Goal: Information Seeking & Learning: Find specific fact

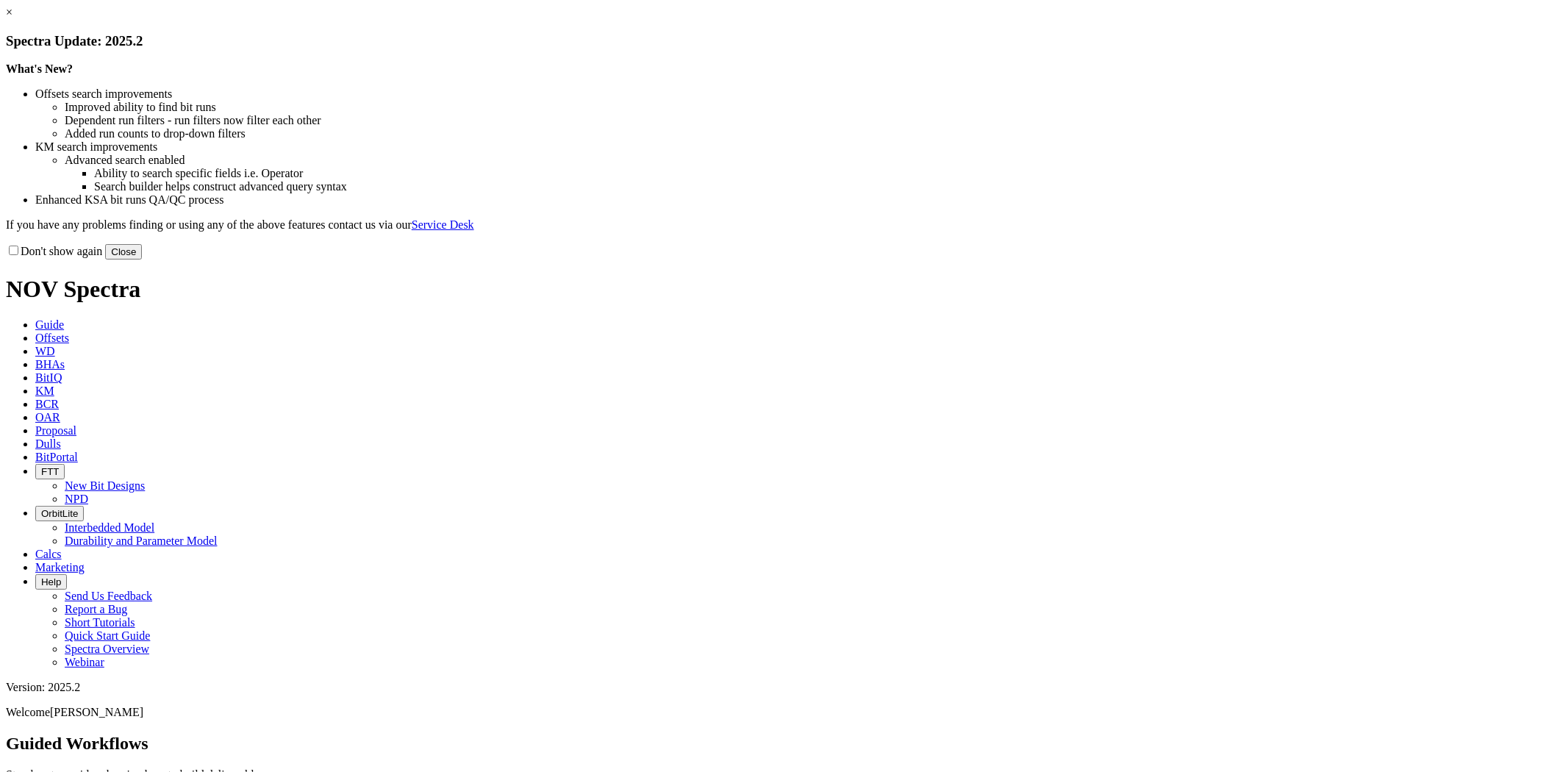
click at [13, 18] on link "×" at bounding box center [8, 12] width 6 height 13
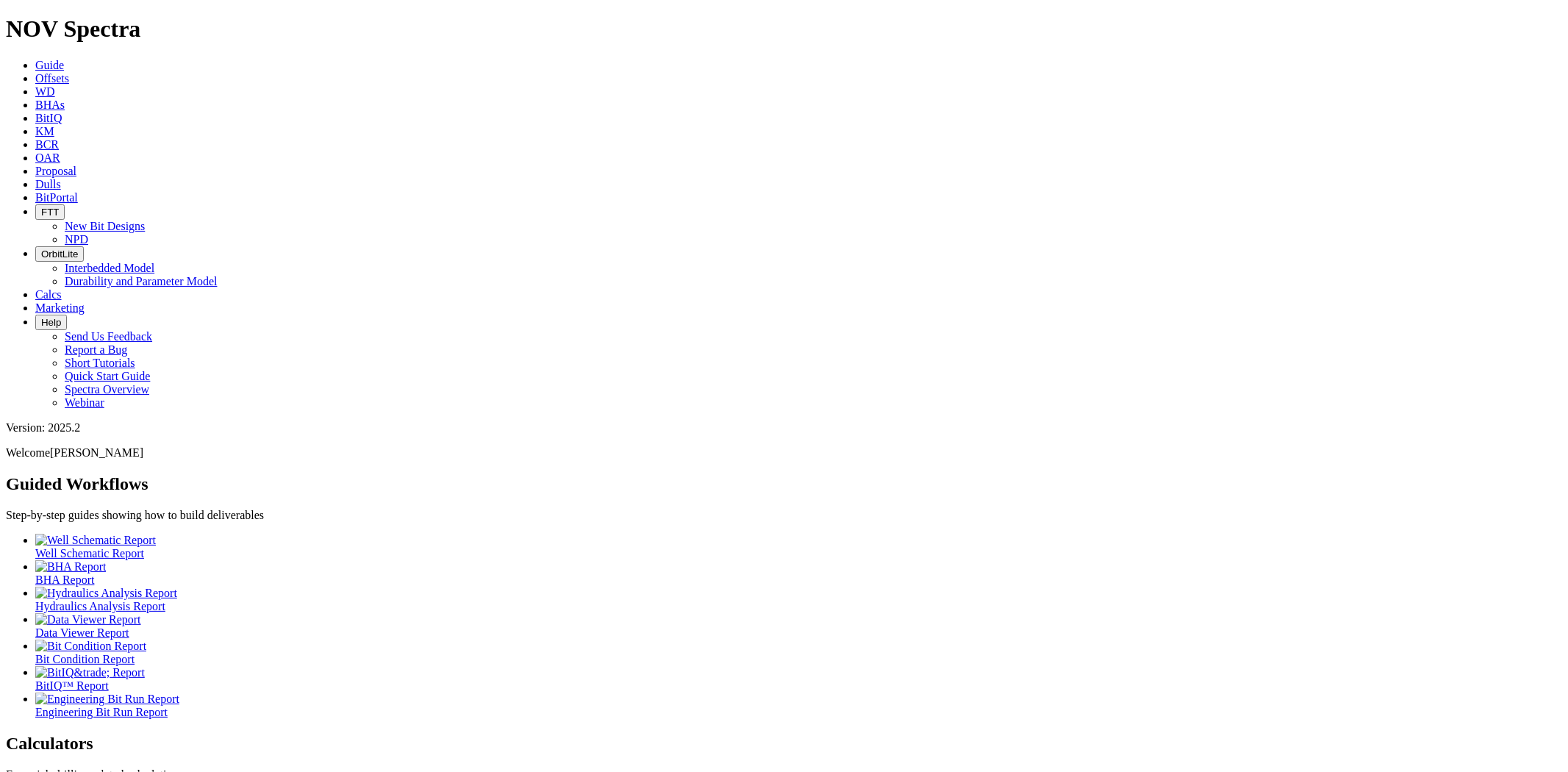
click at [61, 178] on span "Dulls" at bounding box center [48, 184] width 26 height 13
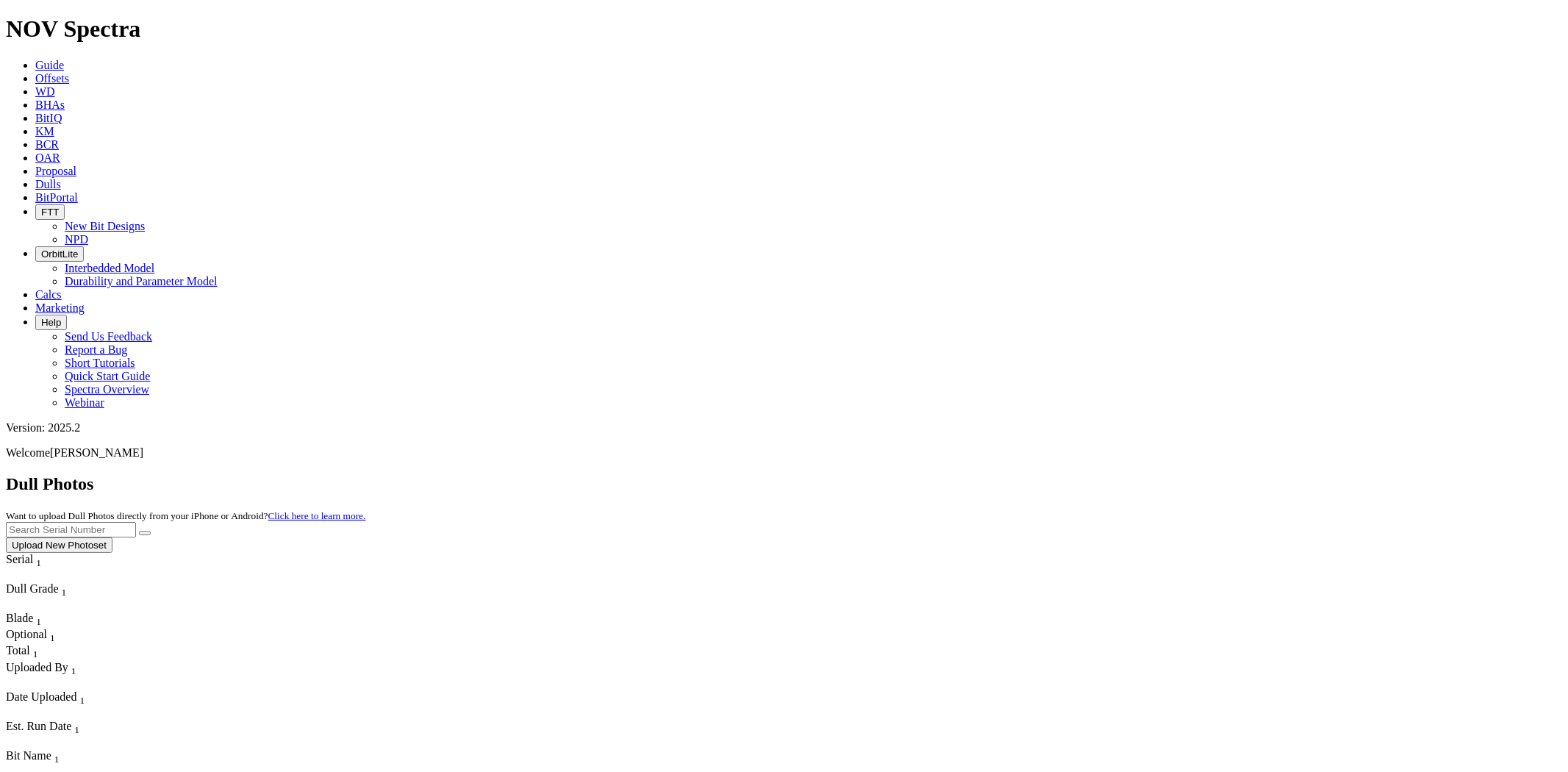
click at [136, 522] on input "text" at bounding box center [70, 529] width 130 height 16
paste input "S311747"
click at [139, 531] on button "submit" at bounding box center [144, 533] width 12 height 5
drag, startPoint x: 1266, startPoint y: 69, endPoint x: 1008, endPoint y: 74, distance: 258.0
click at [1026, 475] on div "Dull Photos Want to upload Dull Photos directly from your iPhone or Android? Cl…" at bounding box center [784, 514] width 1556 height 78
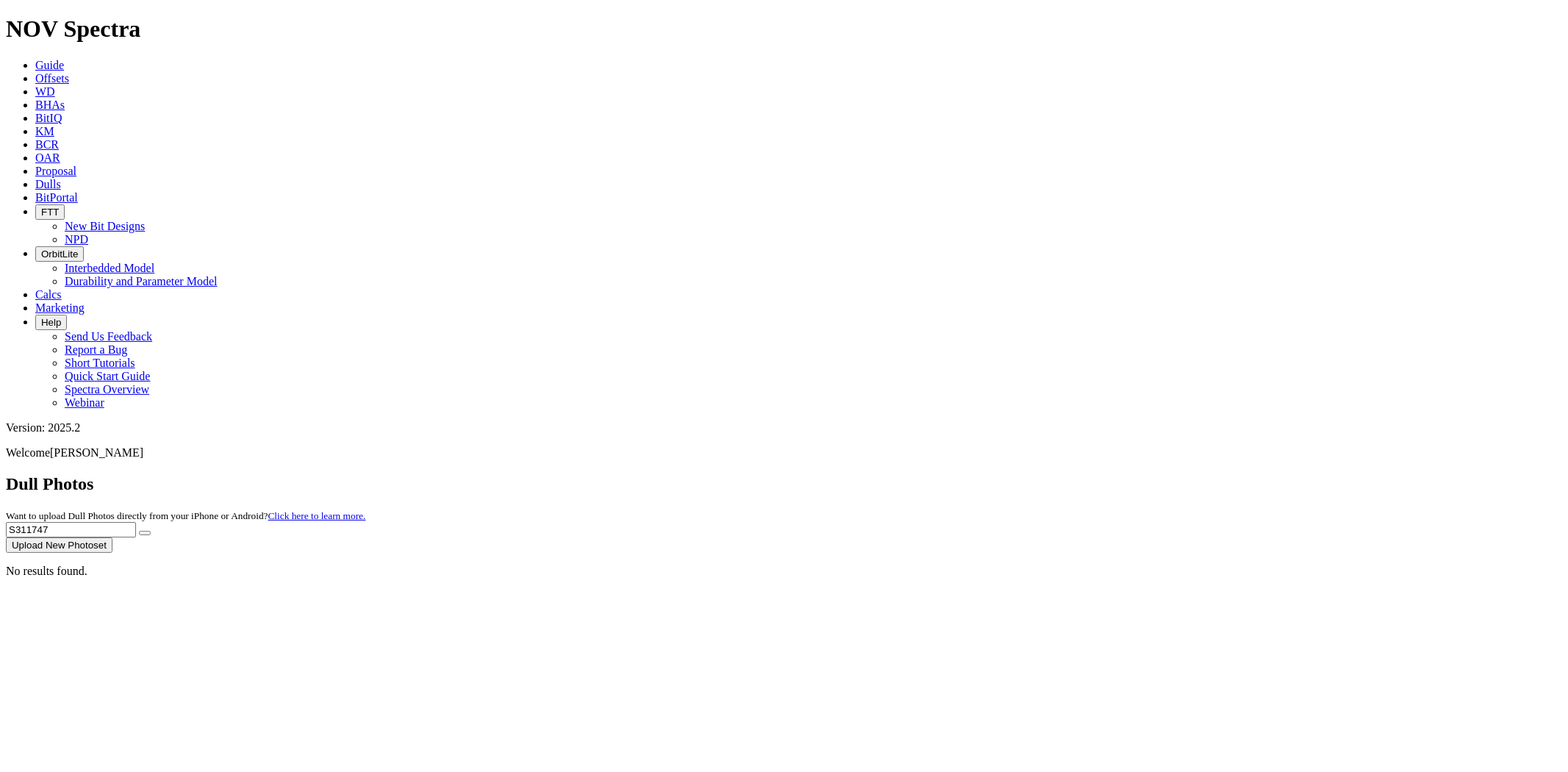
paste input "4388"
click at [139, 531] on button "submit" at bounding box center [144, 533] width 12 height 5
drag, startPoint x: 1307, startPoint y: 69, endPoint x: 1170, endPoint y: 57, distance: 137.5
click at [1170, 475] on div "Dull Photos Want to upload Dull Photos directly from your iPhone or Android? Cl…" at bounding box center [784, 514] width 1556 height 78
paste input "3291"
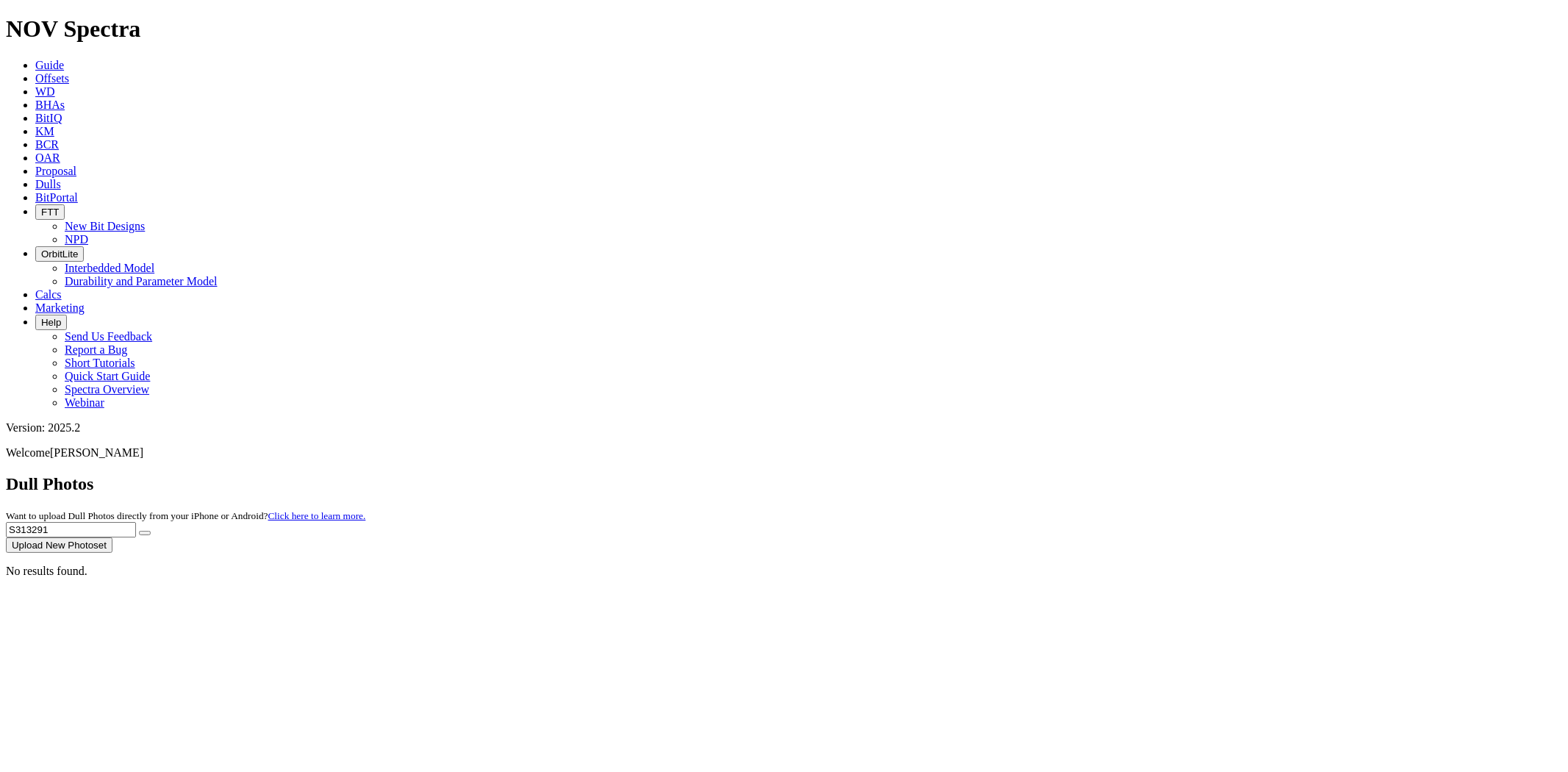
click at [139, 531] on button "submit" at bounding box center [144, 533] width 12 height 5
drag, startPoint x: 1282, startPoint y: 70, endPoint x: 759, endPoint y: 75, distance: 523.0
click at [760, 475] on div "Dull Photos Want to upload Dull Photos directly from your iPhone or Android? Cl…" at bounding box center [784, 514] width 1556 height 78
paste input "4389"
click at [139, 531] on button "submit" at bounding box center [144, 533] width 12 height 5
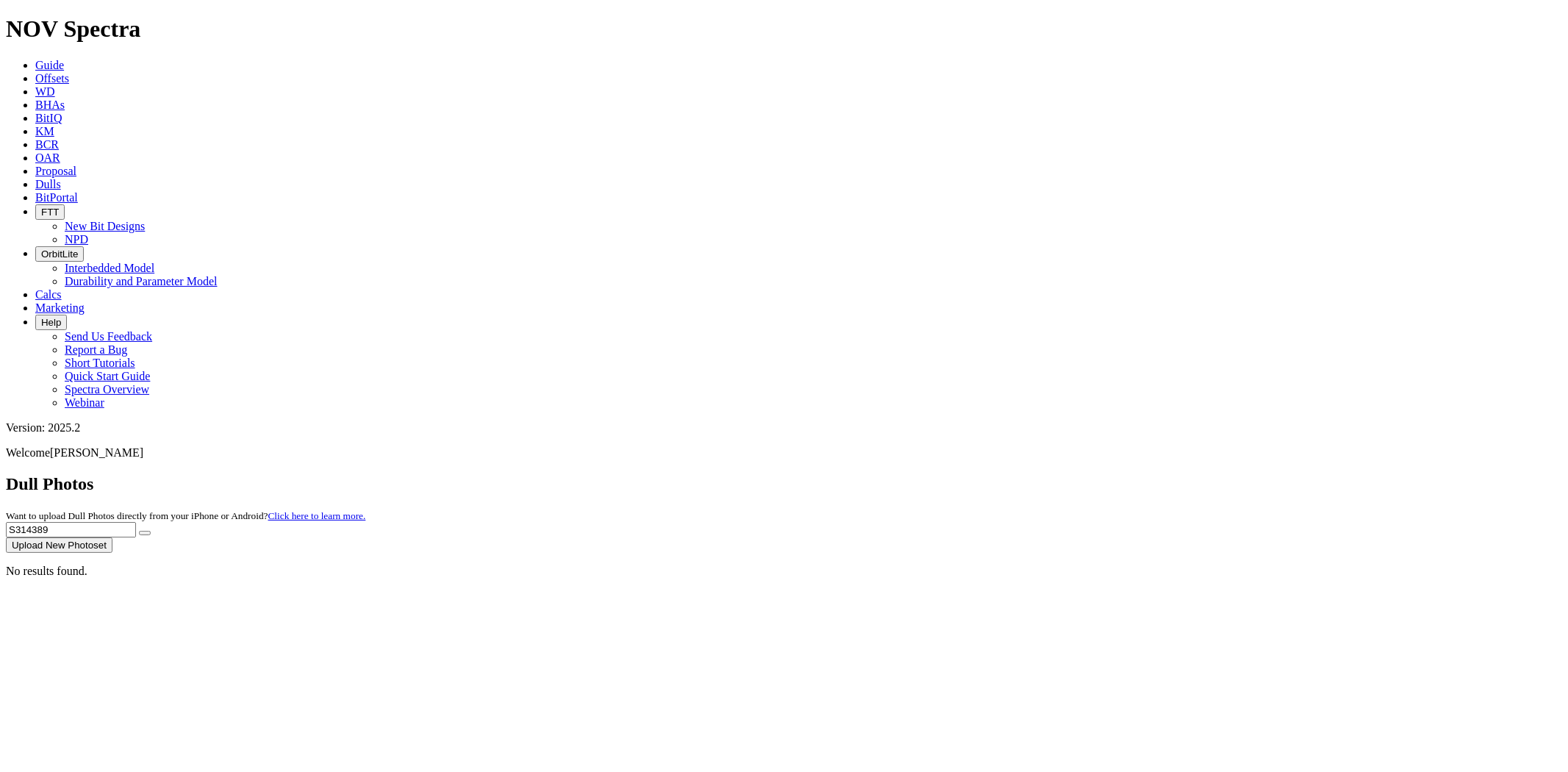
drag, startPoint x: 1287, startPoint y: 62, endPoint x: 1030, endPoint y: 83, distance: 257.9
click at [1045, 475] on div "Dull Photos Want to upload Dull Photos directly from your iPhone or Android? Cl…" at bounding box center [784, 514] width 1556 height 78
paste input "520"
click at [139, 531] on button "submit" at bounding box center [144, 533] width 12 height 5
drag, startPoint x: 1266, startPoint y: 67, endPoint x: 1108, endPoint y: 65, distance: 158.0
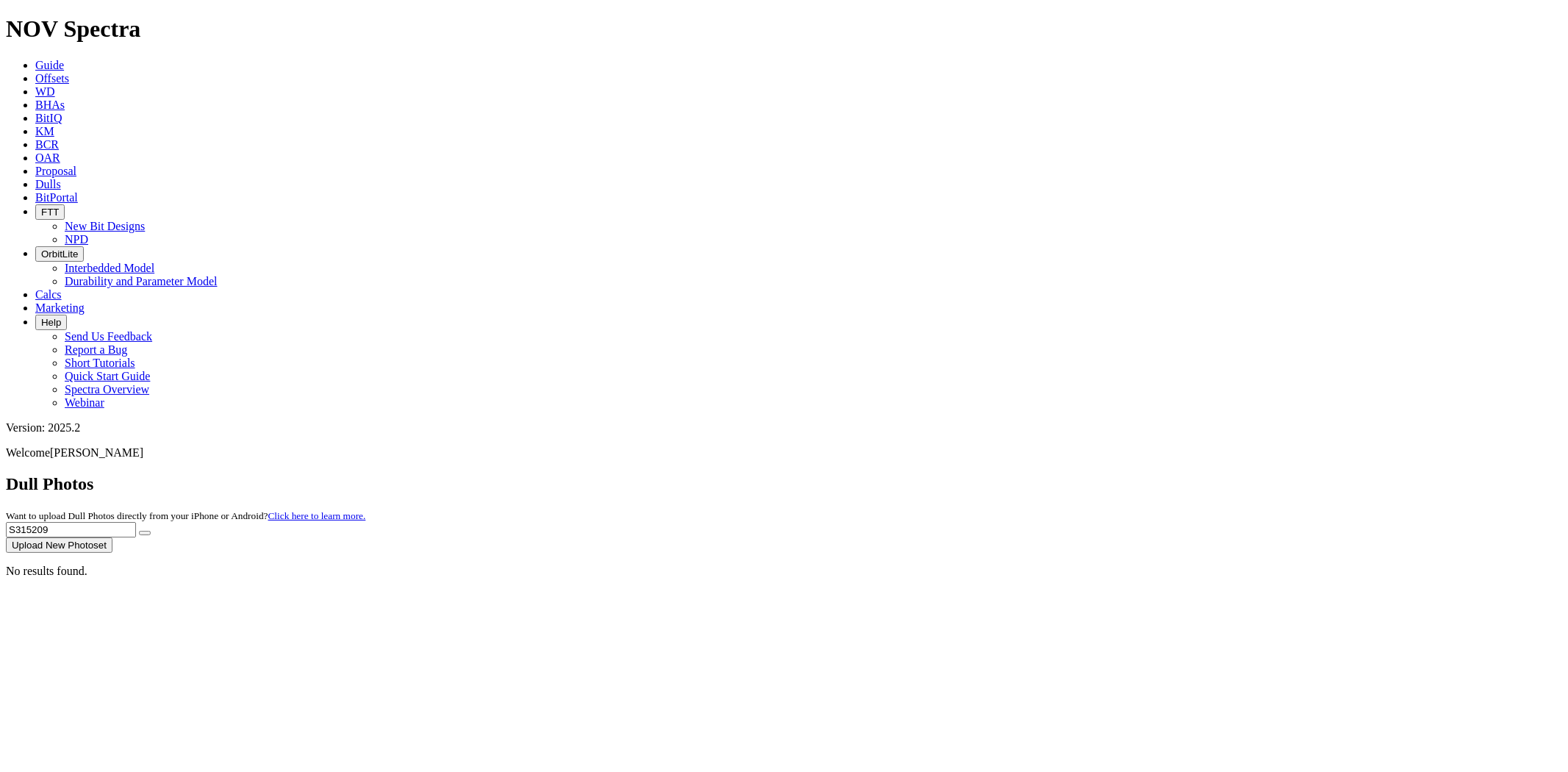
click at [1108, 475] on div "Dull Photos Want to upload Dull Photos directly from your iPhone or Android? Cl…" at bounding box center [784, 514] width 1556 height 78
paste input "465"
click at [139, 531] on button "submit" at bounding box center [144, 533] width 12 height 5
drag, startPoint x: 1274, startPoint y: 63, endPoint x: 1101, endPoint y: 68, distance: 173.1
click at [1101, 475] on div "Dull Photos Want to upload Dull Photos directly from your iPhone or Android? Cl…" at bounding box center [784, 514] width 1556 height 78
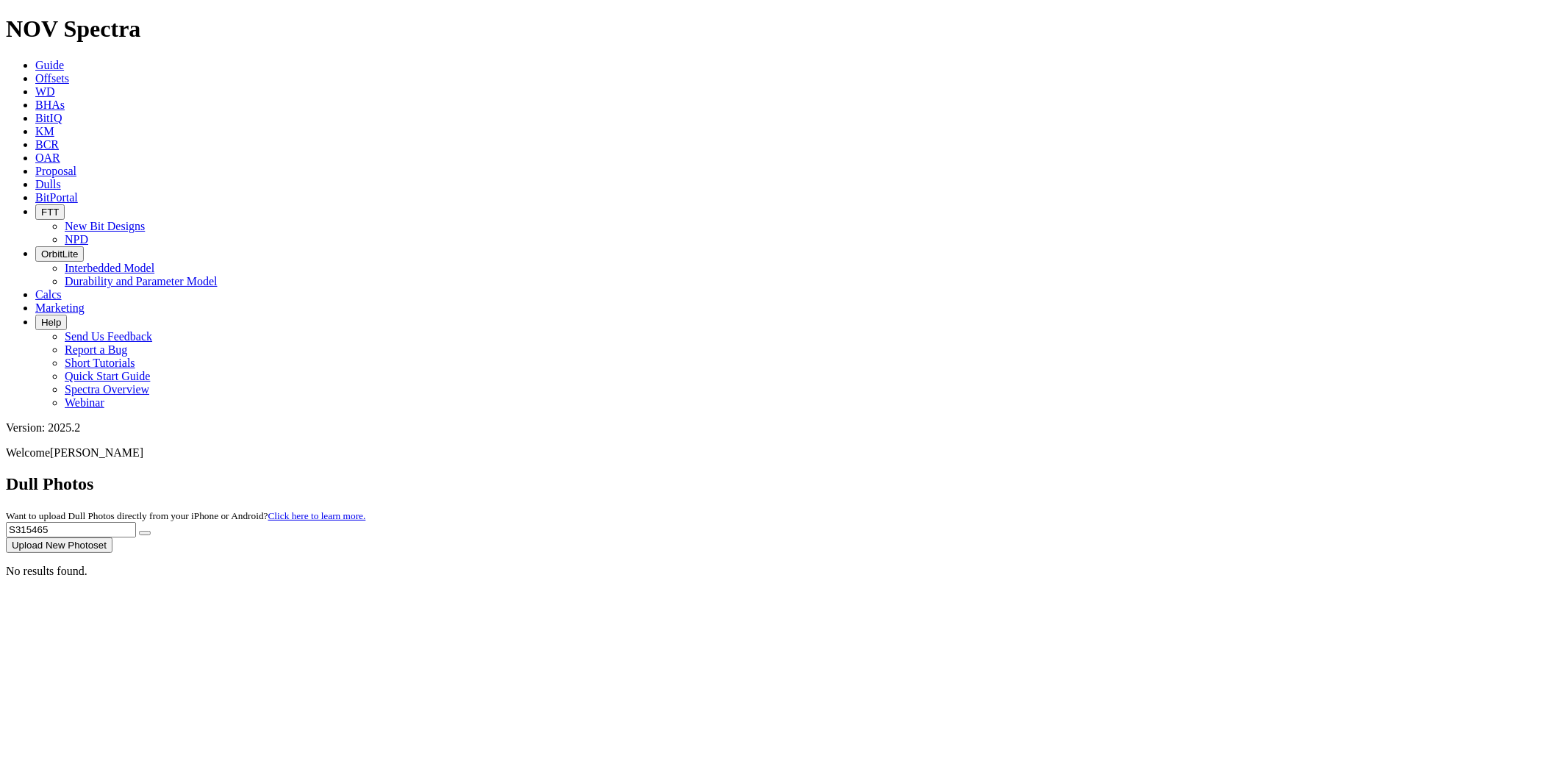
paste input "08"
click at [139, 531] on button "submit" at bounding box center [144, 533] width 12 height 5
drag, startPoint x: 1298, startPoint y: 70, endPoint x: 1210, endPoint y: 63, distance: 88.3
click at [1186, 475] on div "Dull Photos Want to upload Dull Photos directly from your iPhone or Android? Cl…" at bounding box center [784, 514] width 1556 height 78
paste input "2803"
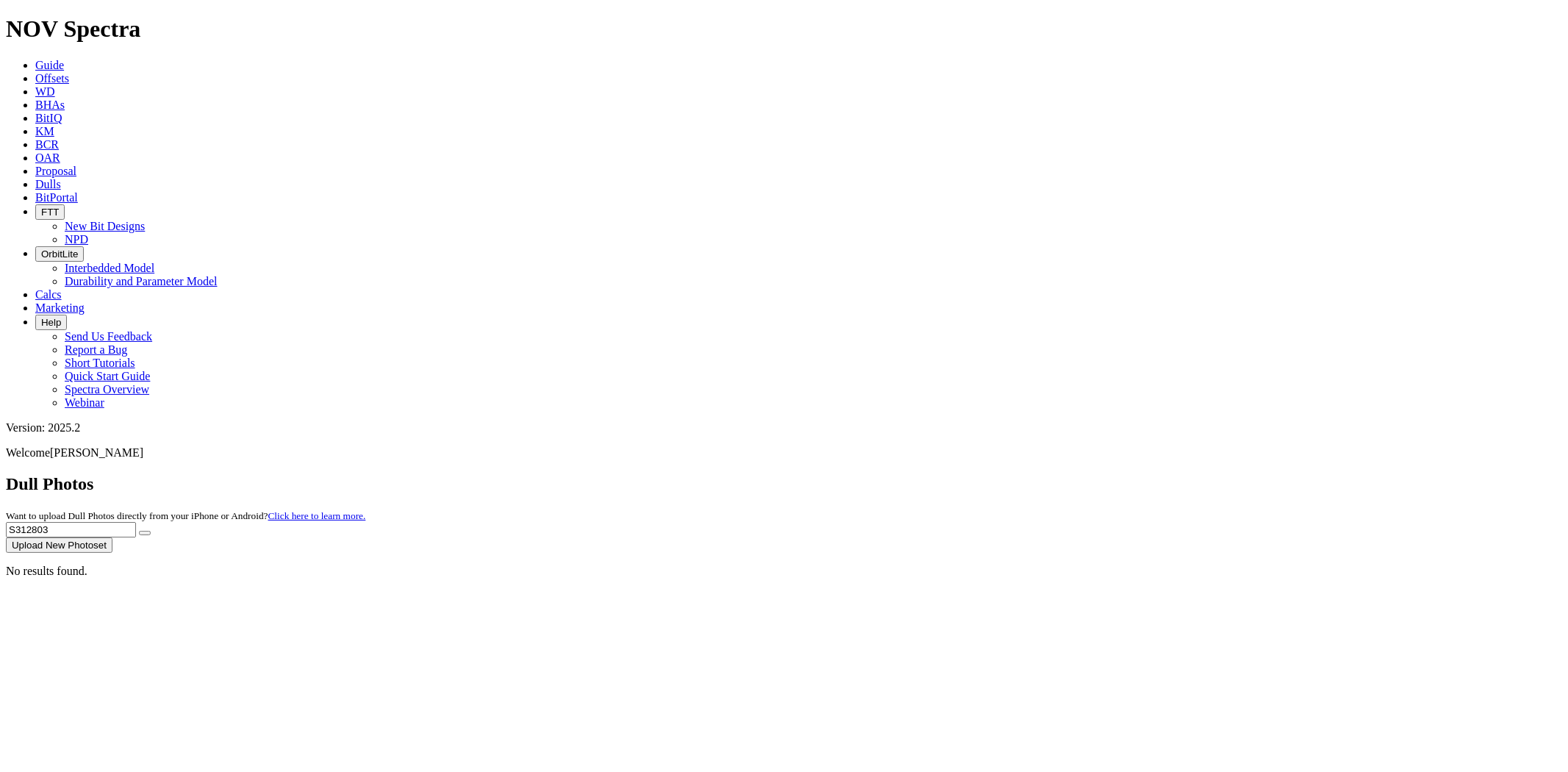
click at [139, 531] on button "submit" at bounding box center [144, 533] width 12 height 5
drag, startPoint x: 1284, startPoint y: 67, endPoint x: 1132, endPoint y: 71, distance: 152.1
click at [1132, 475] on div "Dull Photos Want to upload Dull Photos directly from your iPhone or Android? Cl…" at bounding box center [784, 514] width 1556 height 78
paste input "0459"
click at [139, 531] on button "submit" at bounding box center [144, 533] width 12 height 5
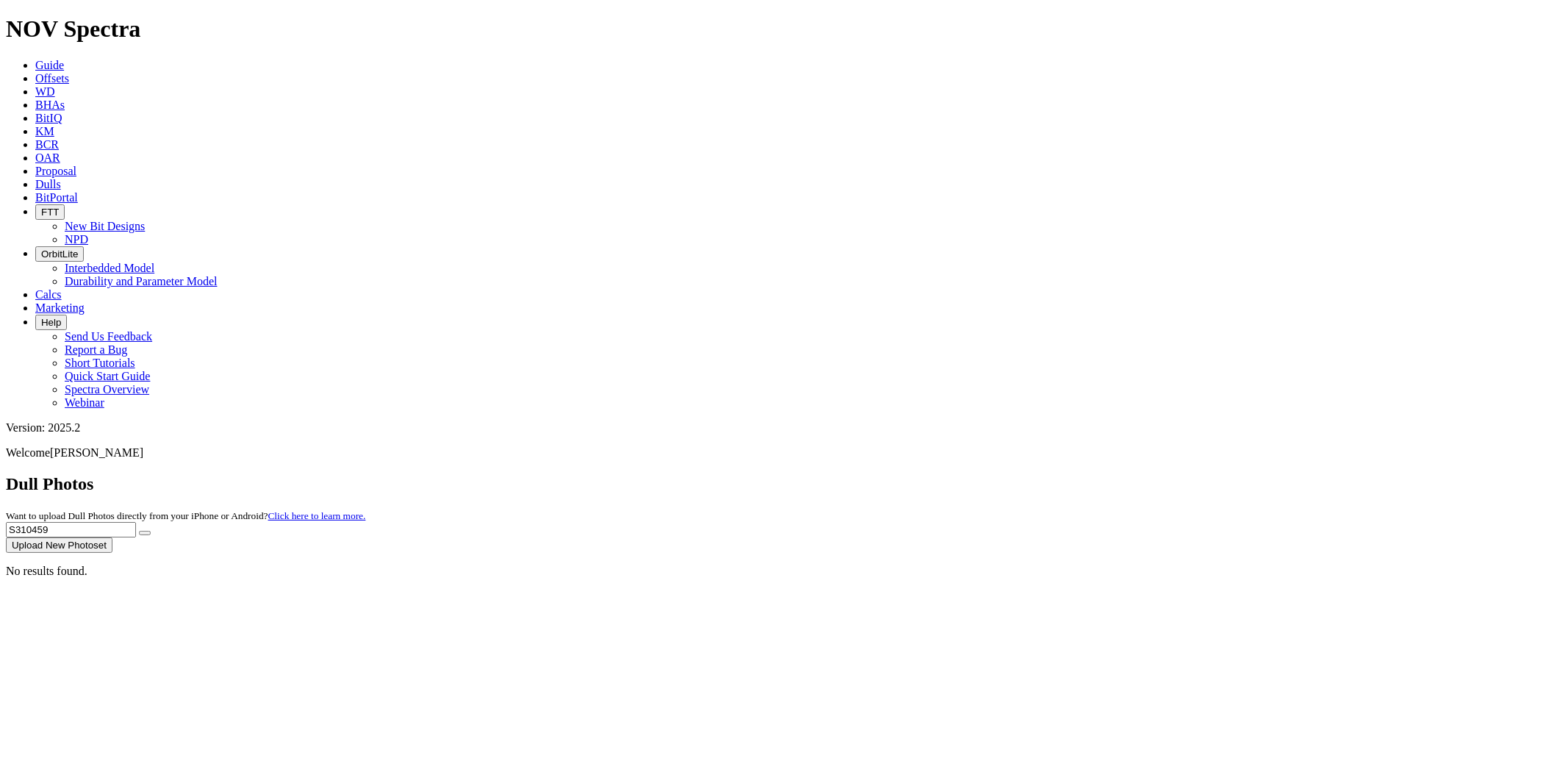
click at [110, 565] on div "No results found." at bounding box center [784, 571] width 1556 height 14
drag, startPoint x: 1265, startPoint y: 68, endPoint x: 1119, endPoint y: 62, distance: 146.1
click at [1119, 475] on div "Dull Photos Want to upload Dull Photos directly from your iPhone or Android? Cl…" at bounding box center [784, 514] width 1556 height 78
paste input "3287"
click at [139, 531] on button "submit" at bounding box center [144, 533] width 12 height 5
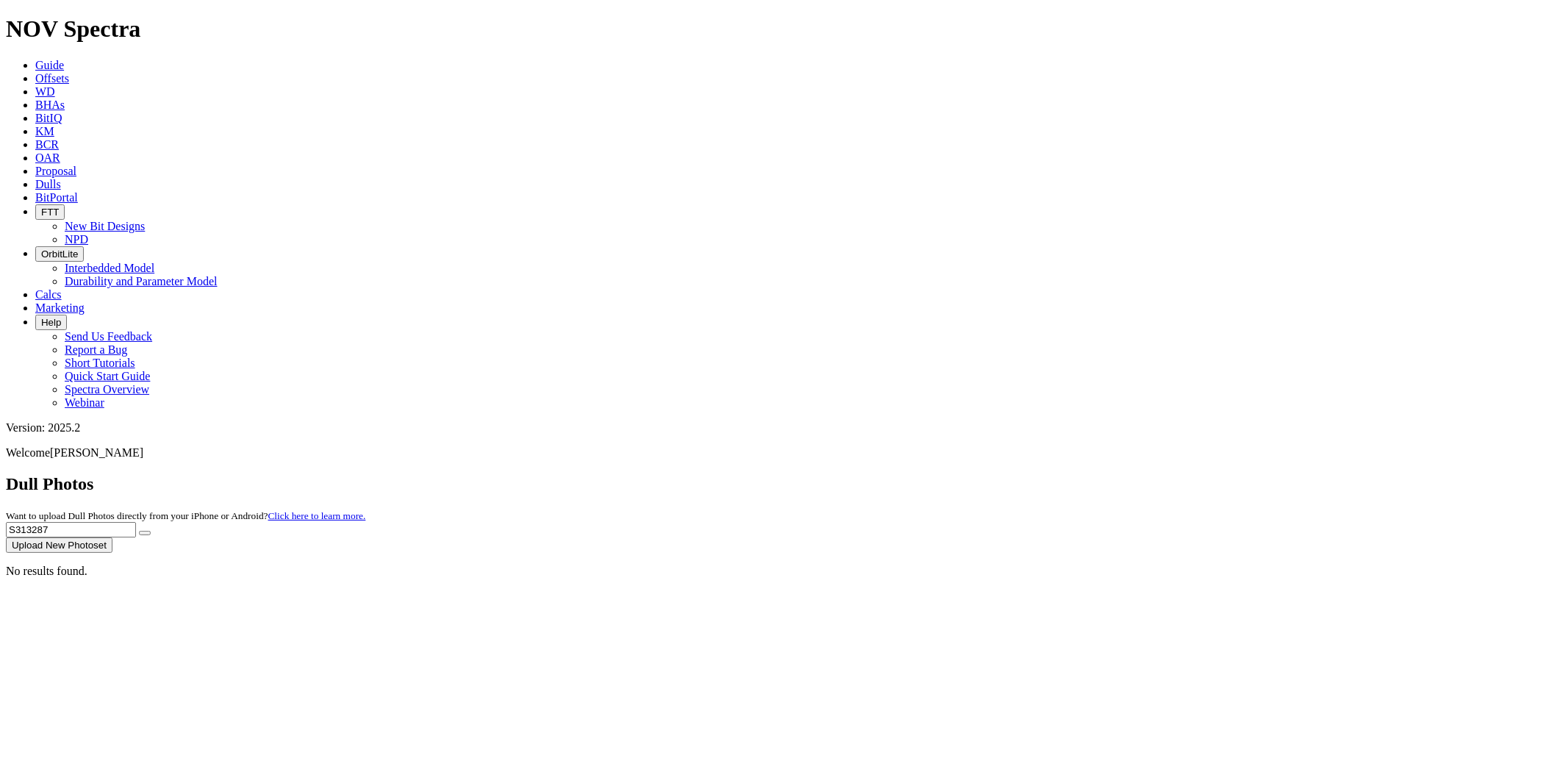
click at [99, 565] on div "No results found." at bounding box center [784, 571] width 1556 height 14
drag, startPoint x: 1267, startPoint y: 67, endPoint x: 1099, endPoint y: 68, distance: 168.0
click at [1099, 475] on div "Dull Photos Want to upload Dull Photos directly from your iPhone or Android? Cl…" at bounding box center [784, 514] width 1556 height 78
paste input "605"
click at [139, 531] on button "submit" at bounding box center [144, 533] width 12 height 5
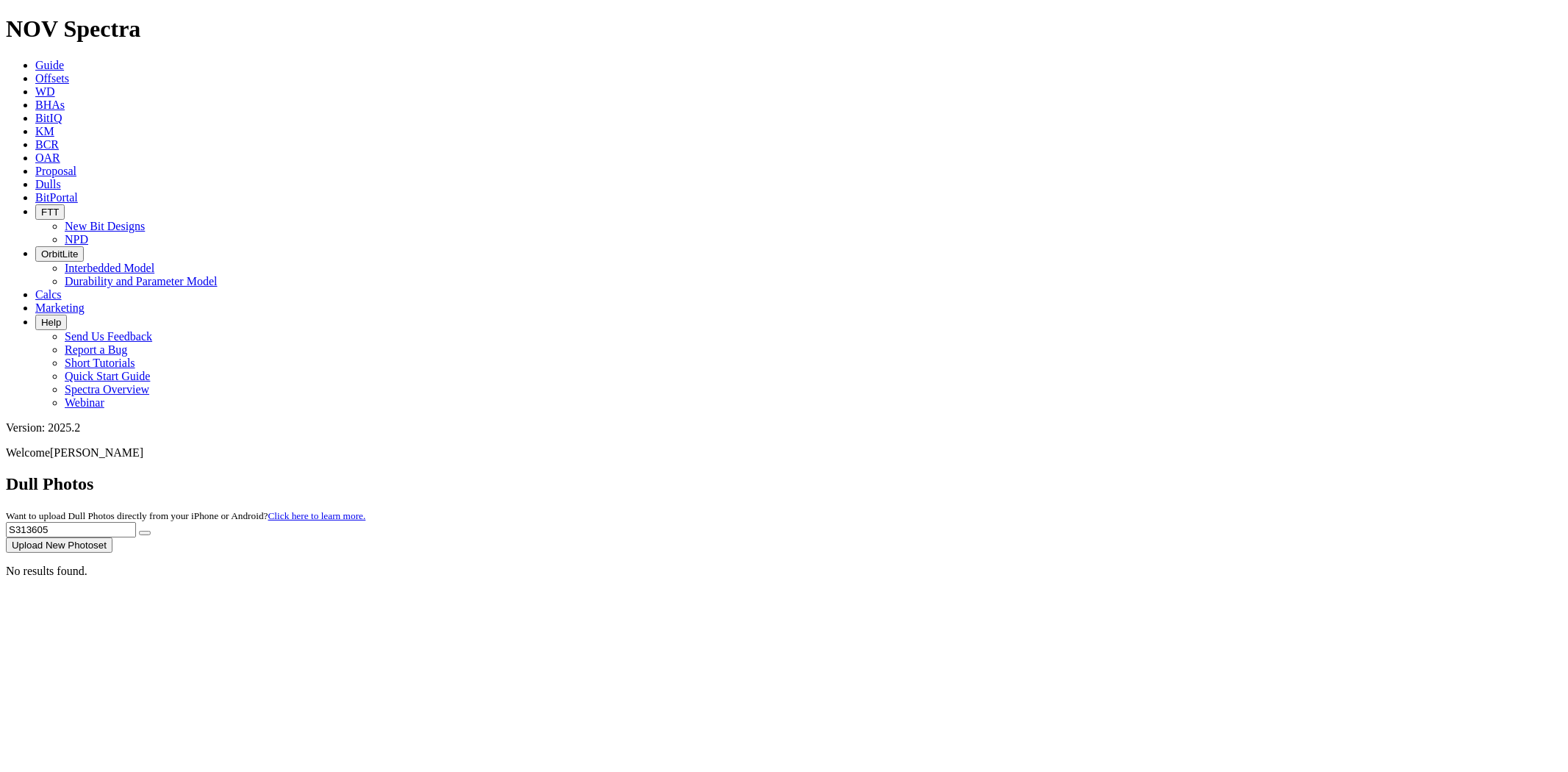
drag, startPoint x: 1267, startPoint y: 65, endPoint x: 1132, endPoint y: 65, distance: 135.0
click at [1132, 475] on div "Dull Photos Want to upload Dull Photos directly from your iPhone or Android? Cl…" at bounding box center [784, 514] width 1556 height 78
paste input "837"
click at [139, 531] on button "submit" at bounding box center [144, 533] width 12 height 5
drag, startPoint x: 1275, startPoint y: 60, endPoint x: 1158, endPoint y: 67, distance: 117.2
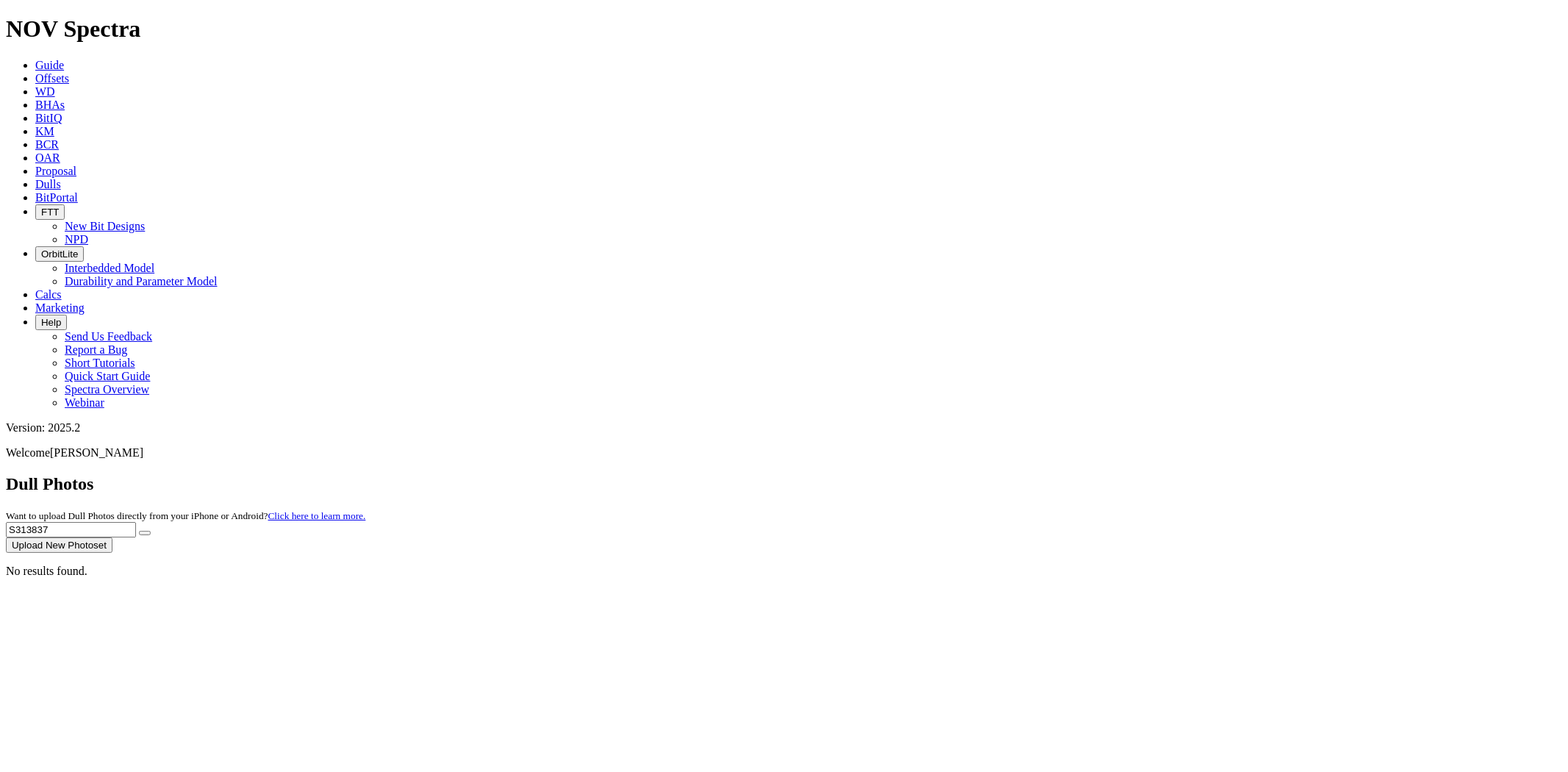
click at [1158, 475] on div "Dull Photos Want to upload Dull Photos directly from your iPhone or Android? Cl…" at bounding box center [784, 514] width 1556 height 78
paste input "0066"
click at [139, 531] on button "submit" at bounding box center [144, 533] width 12 height 5
drag, startPoint x: 1276, startPoint y: 68, endPoint x: 1076, endPoint y: 79, distance: 200.3
click at [1076, 475] on div "Dull Photos Want to upload Dull Photos directly from your iPhone or Android? Cl…" at bounding box center [784, 514] width 1556 height 78
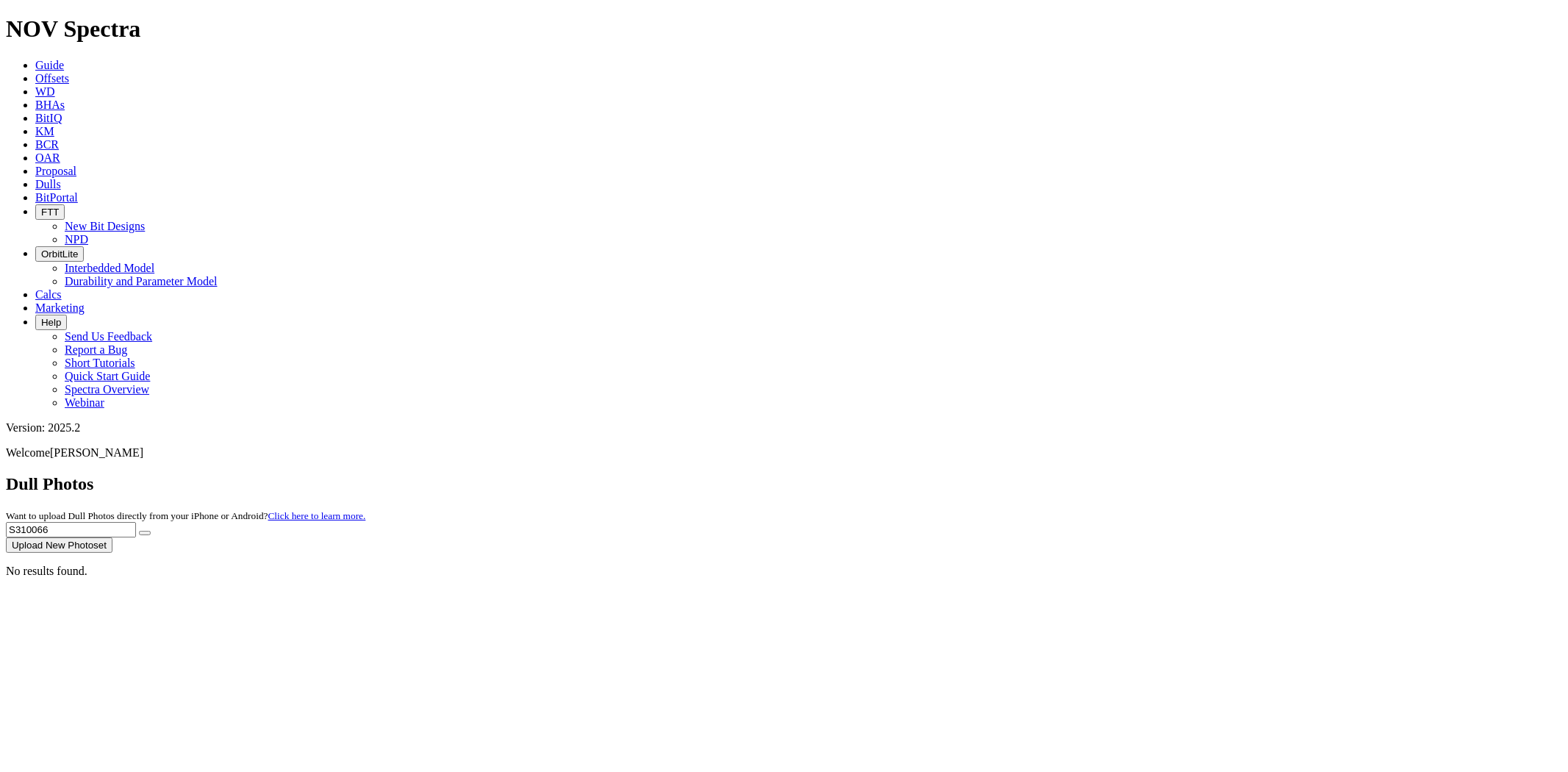
paste input "3292"
click at [139, 531] on button "submit" at bounding box center [144, 533] width 12 height 5
drag, startPoint x: 1265, startPoint y: 65, endPoint x: 1052, endPoint y: 67, distance: 213.0
click at [1052, 475] on div "Dull Photos Want to upload Dull Photos directly from your iPhone or Android? Cl…" at bounding box center [784, 514] width 1556 height 78
paste input "87"
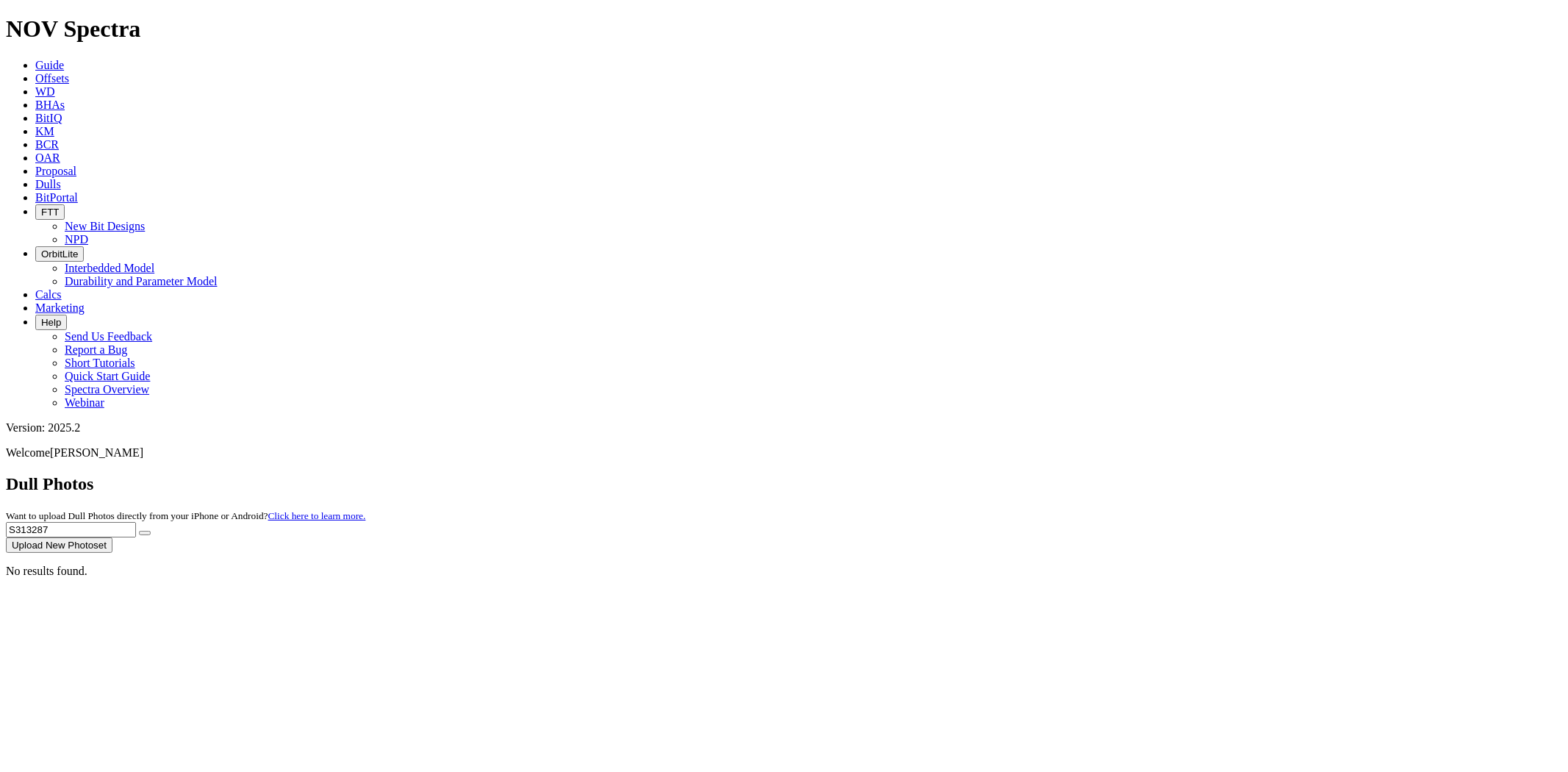
click at [139, 531] on button "submit" at bounding box center [144, 533] width 12 height 5
click at [1408, 565] on div "No results found." at bounding box center [784, 571] width 1556 height 14
drag, startPoint x: 1251, startPoint y: 70, endPoint x: 951, endPoint y: 93, distance: 300.9
click at [951, 475] on dull-photos-search "Dull Photos Want to upload Dull Photos directly from your iPhone or Android? Cl…" at bounding box center [784, 527] width 1556 height 104
paste input "023"
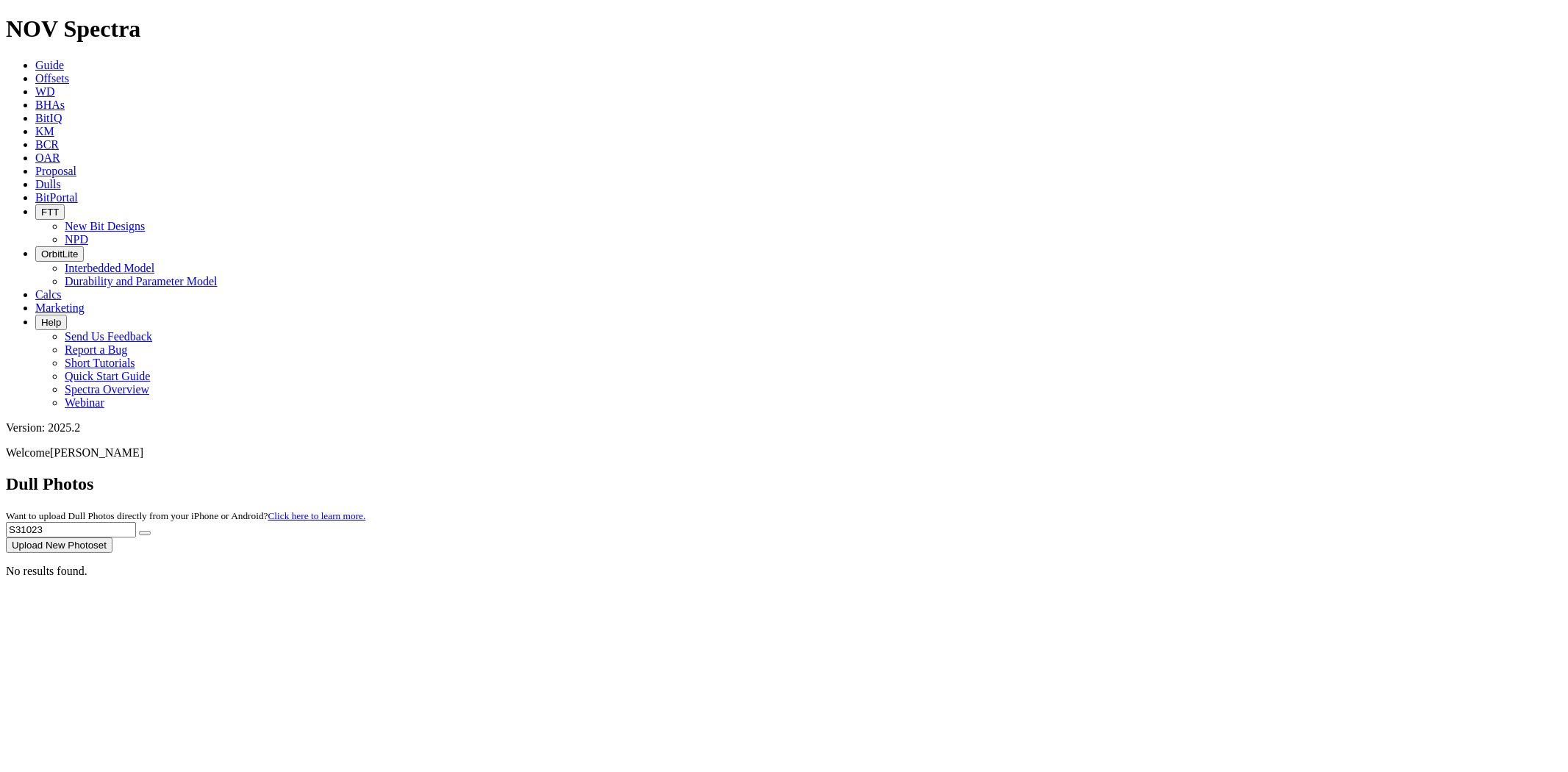
type input "S31023"
click at [139, 531] on button "submit" at bounding box center [144, 533] width 12 height 5
drag, startPoint x: 1265, startPoint y: 63, endPoint x: 1105, endPoint y: 71, distance: 160.2
click at [1107, 475] on div "Dull Photos Want to upload Dull Photos directly from your iPhone or Android? Cl…" at bounding box center [784, 514] width 1556 height 78
click at [136, 522] on input "text" at bounding box center [70, 529] width 130 height 16
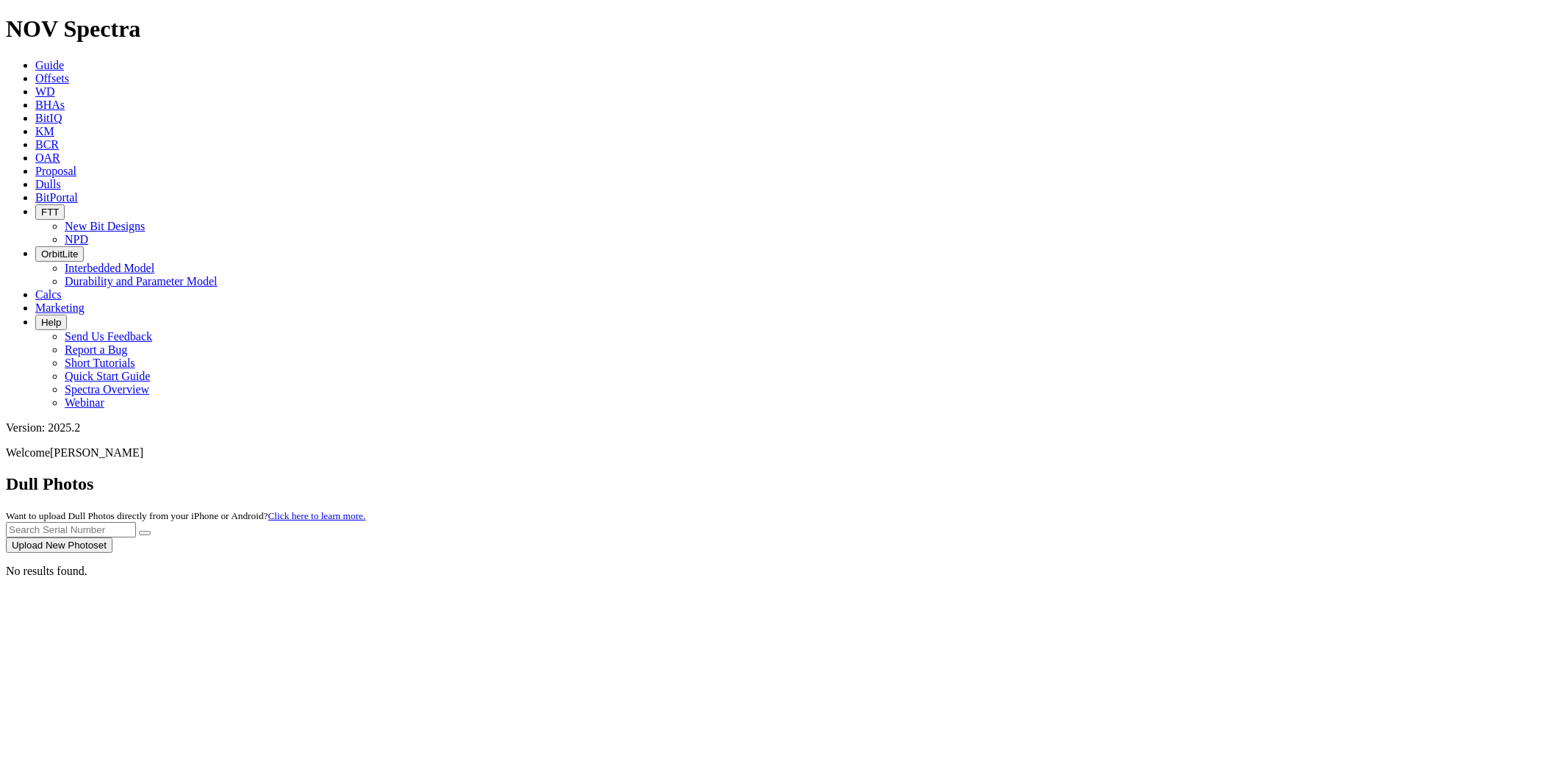
paste input "T301563"
click at [139, 531] on button "submit" at bounding box center [144, 533] width 12 height 5
drag, startPoint x: 1295, startPoint y: 58, endPoint x: 1105, endPoint y: 62, distance: 190.0
click at [1106, 475] on div "Dull Photos Want to upload Dull Photos directly from your iPhone or Android? Cl…" at bounding box center [784, 514] width 1556 height 78
paste input "S312698"
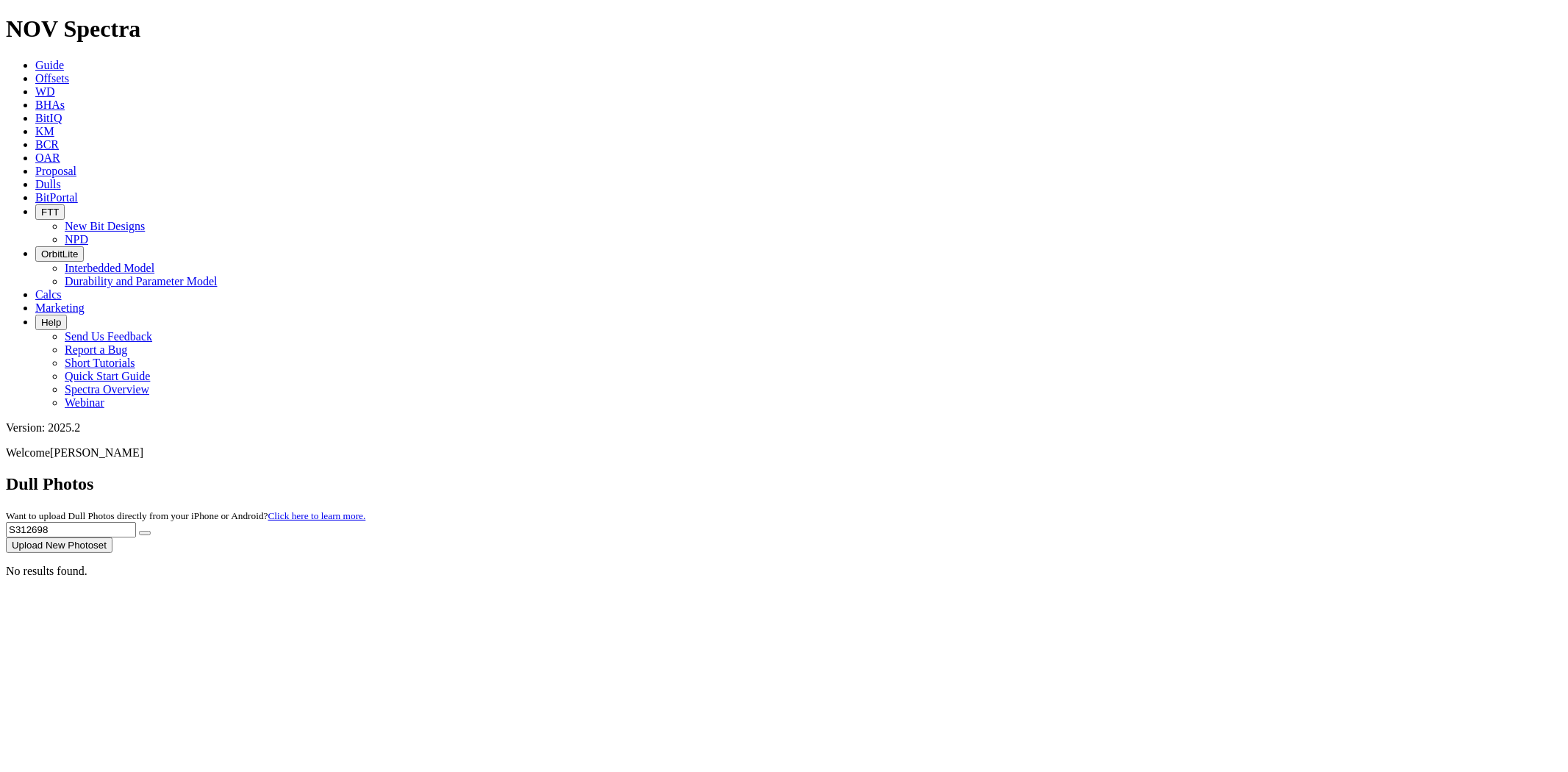
click at [139, 531] on button "submit" at bounding box center [144, 533] width 12 height 5
drag, startPoint x: 1273, startPoint y: 57, endPoint x: 1173, endPoint y: 94, distance: 106.6
click at [1110, 475] on dull-photos-search "Dull Photos Want to upload Dull Photos directly from your iPhone or Android? Cl…" at bounding box center [784, 527] width 1556 height 104
paste input "3603"
click at [139, 531] on button "submit" at bounding box center [144, 533] width 12 height 5
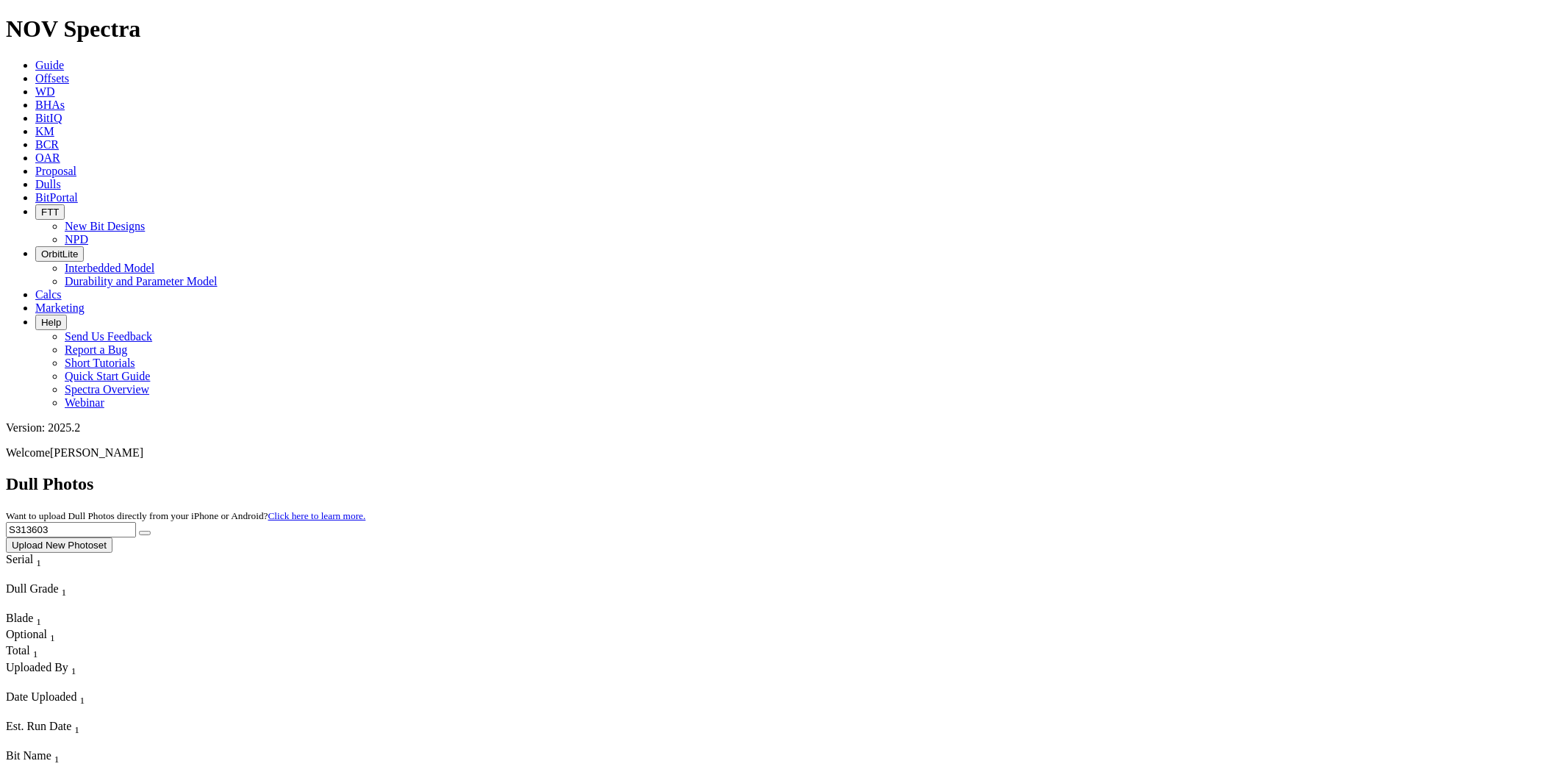
drag, startPoint x: 1282, startPoint y: 67, endPoint x: 1212, endPoint y: 74, distance: 70.3
click at [1186, 475] on div "Dull Photos Want to upload Dull Photos directly from your iPhone or Android? Cl…" at bounding box center [784, 514] width 1556 height 78
paste input "2564"
click at [139, 531] on button "submit" at bounding box center [144, 533] width 12 height 5
drag, startPoint x: 1292, startPoint y: 70, endPoint x: 1151, endPoint y: 67, distance: 141.0
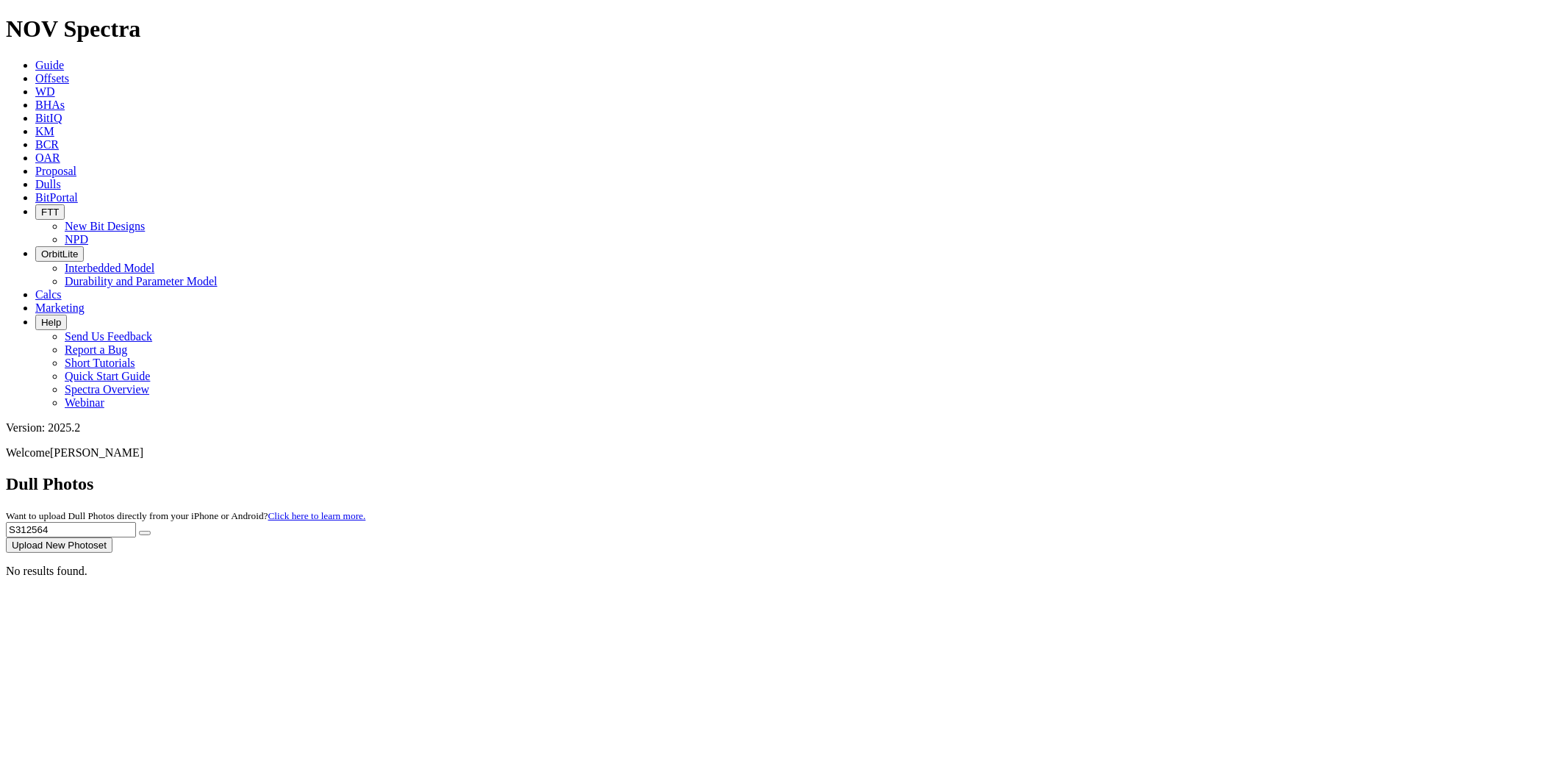
click at [1151, 475] on div "Dull Photos Want to upload Dull Photos directly from your iPhone or Android? Cl…" at bounding box center [784, 514] width 1556 height 78
paste input "09085"
click at [139, 531] on button "submit" at bounding box center [144, 533] width 12 height 5
drag, startPoint x: 1273, startPoint y: 65, endPoint x: 851, endPoint y: 63, distance: 422.0
click at [849, 475] on div "Dull Photos Want to upload Dull Photos directly from your iPhone or Android? Cl…" at bounding box center [784, 514] width 1556 height 78
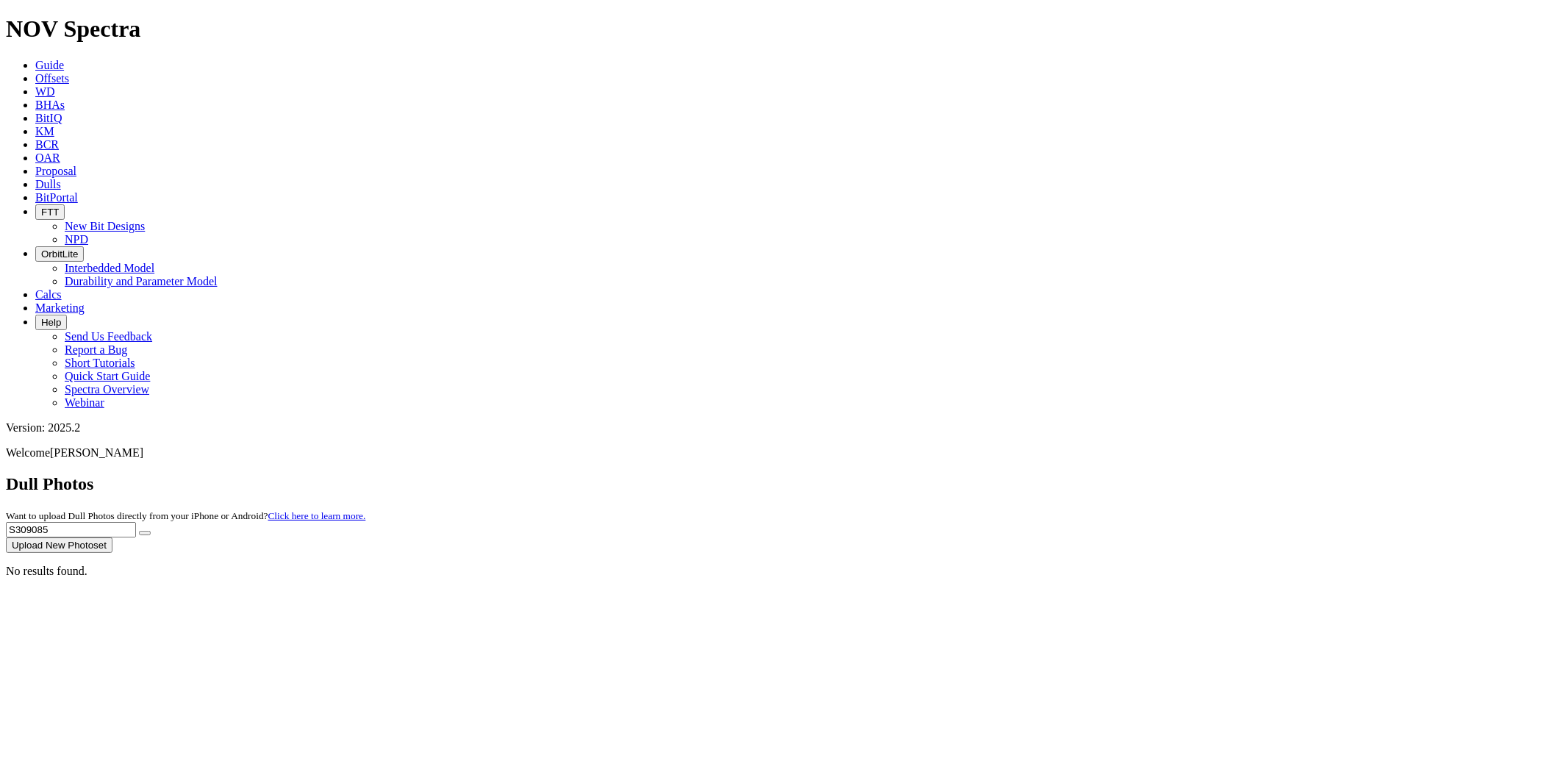
paste input "T303814"
click at [139, 531] on button "submit" at bounding box center [144, 533] width 12 height 5
drag, startPoint x: 1272, startPoint y: 61, endPoint x: 1038, endPoint y: 69, distance: 234.1
click at [1038, 475] on div "Dull Photos Want to upload Dull Photos directly from your iPhone or Android? Cl…" at bounding box center [784, 514] width 1556 height 78
paste input "S310871"
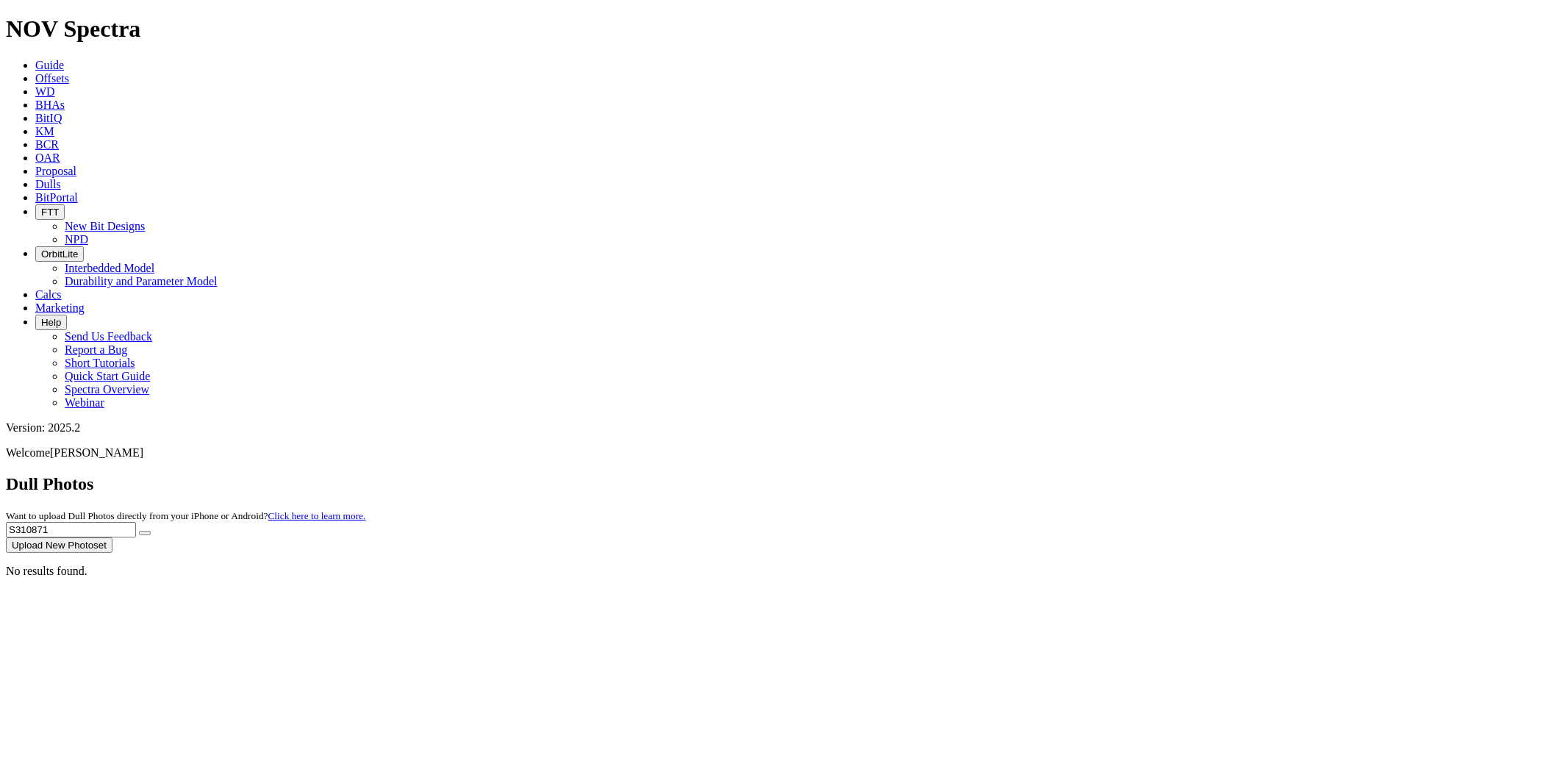
click at [139, 531] on button "submit" at bounding box center [144, 533] width 12 height 5
drag, startPoint x: 1274, startPoint y: 64, endPoint x: 1106, endPoint y: 69, distance: 168.1
click at [1106, 475] on div "Dull Photos Want to upload Dull Photos directly from your iPhone or Android? Cl…" at bounding box center [784, 514] width 1556 height 78
paste input "2374"
click at [139, 531] on button "submit" at bounding box center [144, 533] width 12 height 5
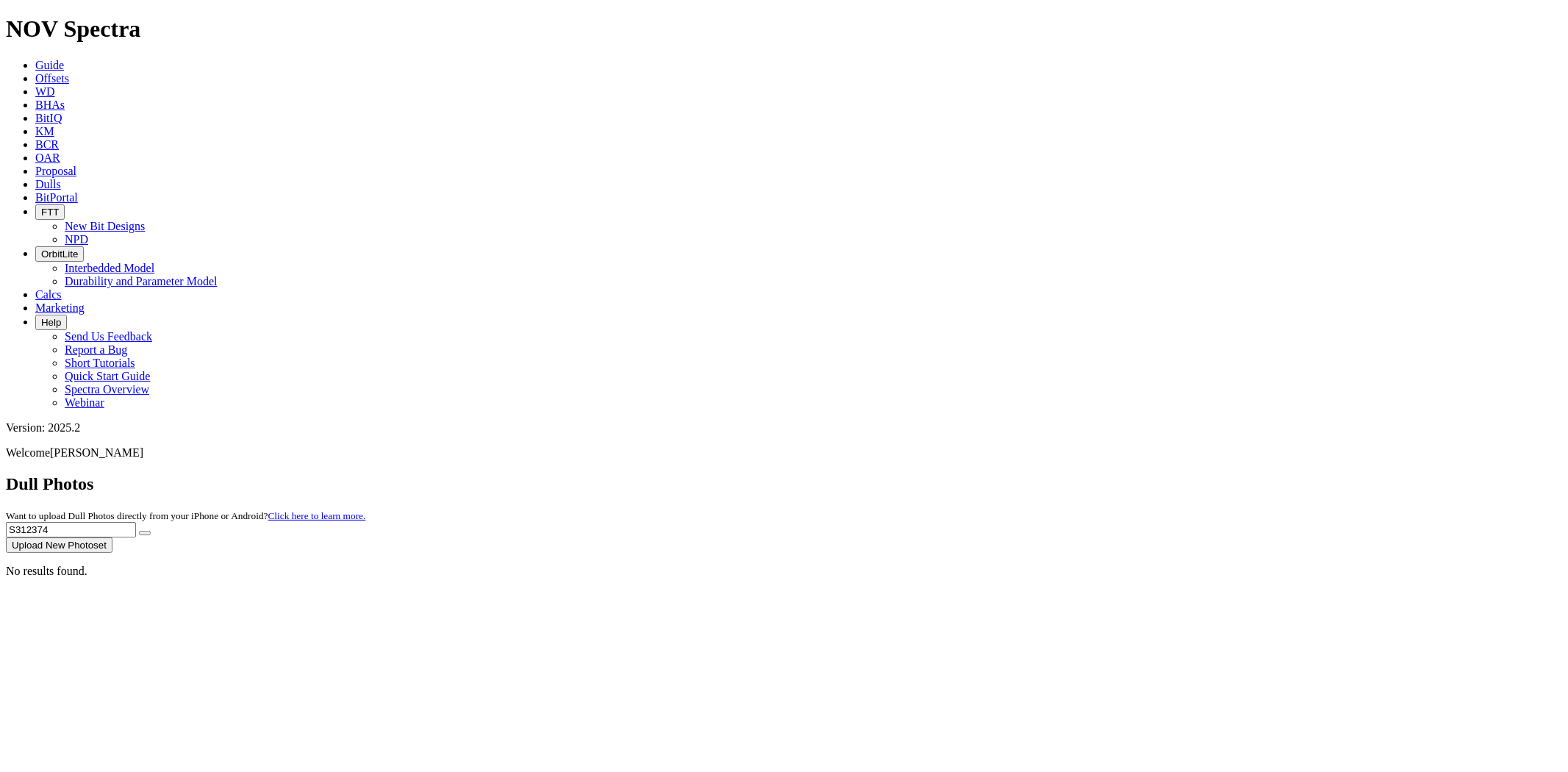
drag, startPoint x: 1274, startPoint y: 69, endPoint x: 955, endPoint y: 79, distance: 319.2
click at [955, 475] on div "Dull Photos Want to upload Dull Photos directly from your iPhone or Android? Cl…" at bounding box center [784, 514] width 1556 height 78
paste input "941"
type input "S312941"
click at [139, 531] on button "submit" at bounding box center [144, 533] width 12 height 5
